Goal: Entertainment & Leisure: Consume media (video, audio)

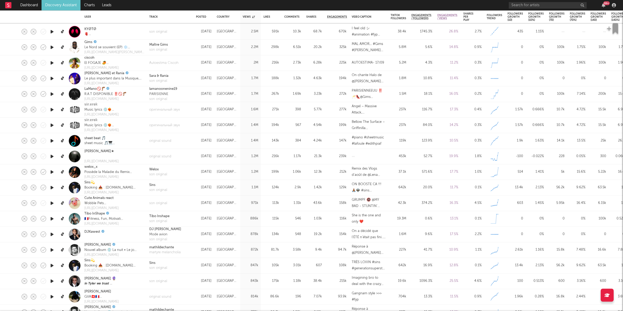
click at [51, 78] on icon "button" at bounding box center [51, 78] width 5 height 6
click at [246, 305] on icon "button" at bounding box center [246, 304] width 3 height 4
click at [51, 94] on icon "button" at bounding box center [51, 94] width 5 height 6
click at [234, 305] on div at bounding box center [124, 304] width 248 height 13
click at [238, 305] on icon "button" at bounding box center [237, 304] width 3 height 4
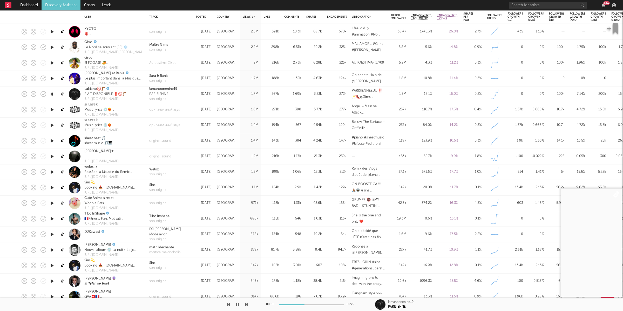
click at [246, 305] on icon "button" at bounding box center [246, 304] width 3 height 4
click at [247, 304] on icon "button" at bounding box center [246, 304] width 3 height 4
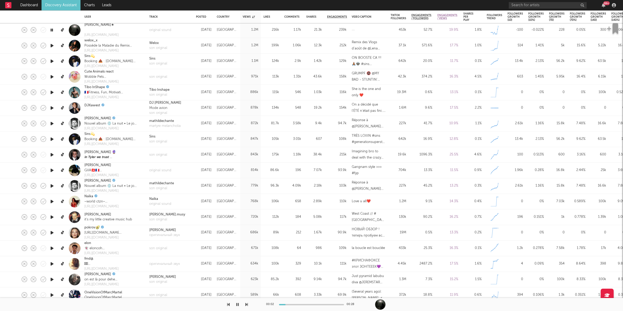
click at [248, 303] on div "00:02 00:28" at bounding box center [311, 304] width 623 height 13
click at [247, 304] on icon "button" at bounding box center [246, 304] width 3 height 4
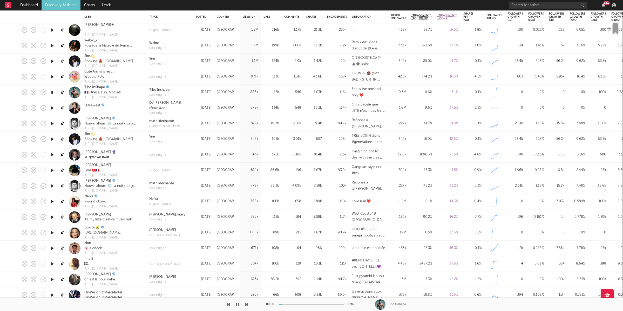
click at [247, 304] on icon "button" at bounding box center [246, 304] width 3 height 4
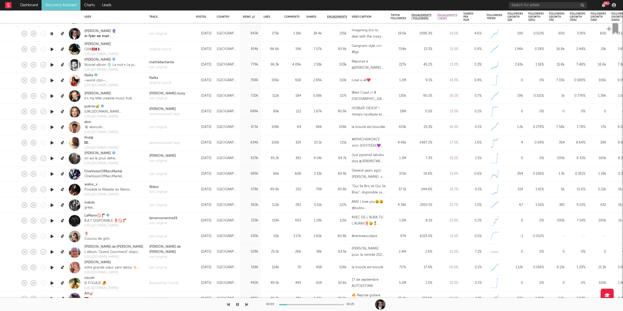
click at [247, 303] on icon "button" at bounding box center [246, 304] width 3 height 4
click at [247, 304] on icon "button" at bounding box center [246, 304] width 3 height 4
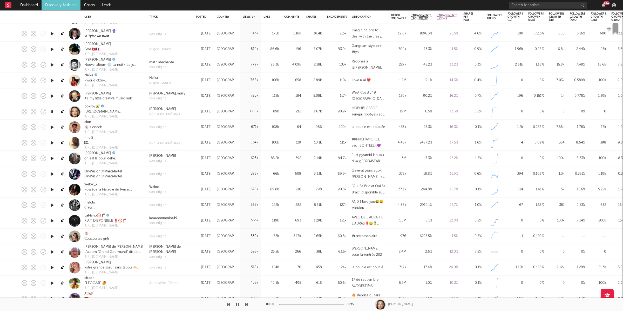
click at [247, 304] on icon "button" at bounding box center [246, 304] width 3 height 4
click at [236, 305] on icon "button" at bounding box center [237, 304] width 3 height 4
click at [238, 304] on icon "button" at bounding box center [237, 304] width 3 height 4
click at [246, 304] on icon "button" at bounding box center [246, 304] width 3 height 4
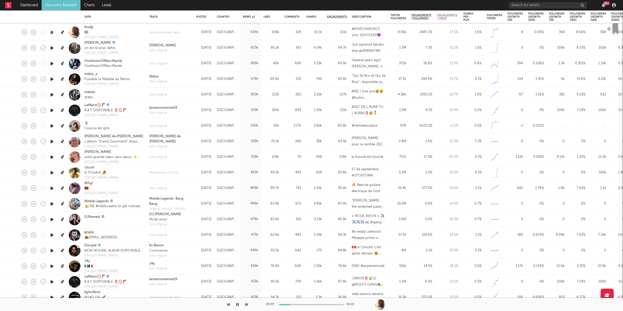
click at [247, 303] on icon "button" at bounding box center [246, 304] width 3 height 4
click at [246, 303] on icon "button" at bounding box center [246, 304] width 3 height 4
click at [247, 303] on icon "button" at bounding box center [246, 304] width 3 height 4
click at [237, 303] on icon "button" at bounding box center [237, 304] width 3 height 4
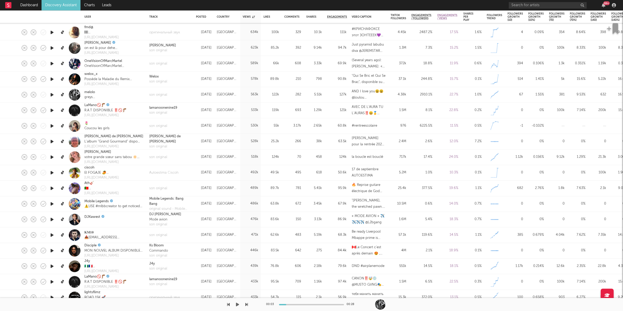
click at [238, 305] on icon "button" at bounding box center [237, 304] width 3 height 4
click at [246, 303] on icon "button" at bounding box center [246, 304] width 3 height 4
click at [243, 304] on div at bounding box center [124, 304] width 248 height 13
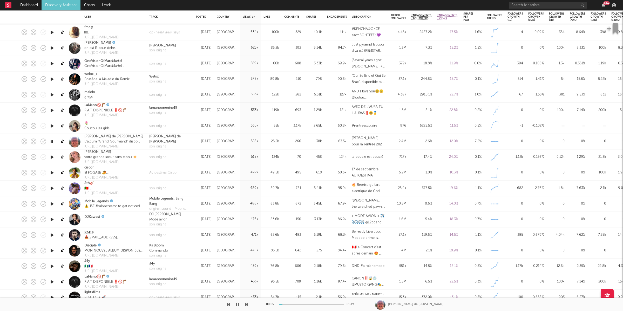
click at [245, 304] on div at bounding box center [124, 304] width 248 height 13
click at [246, 304] on icon "button" at bounding box center [246, 304] width 3 height 4
click at [245, 303] on icon "button" at bounding box center [246, 304] width 3 height 4
click at [247, 304] on icon "button" at bounding box center [246, 304] width 3 height 4
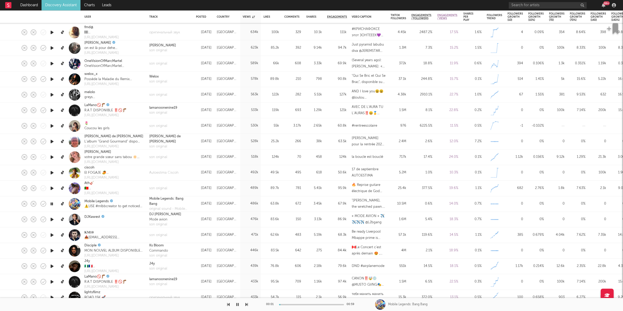
click at [247, 304] on icon "button" at bounding box center [246, 304] width 3 height 4
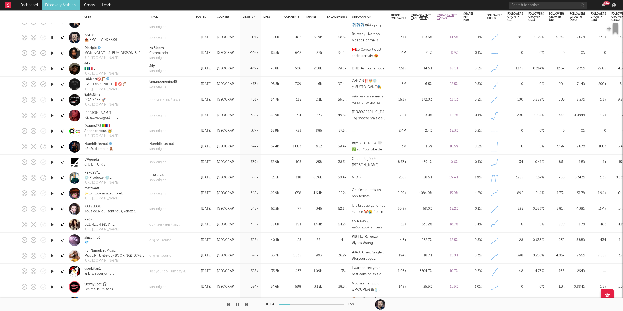
click at [246, 302] on icon "button" at bounding box center [246, 304] width 3 height 4
click at [239, 304] on button "button" at bounding box center [237, 304] width 5 height 13
